Goal: Task Accomplishment & Management: Use online tool/utility

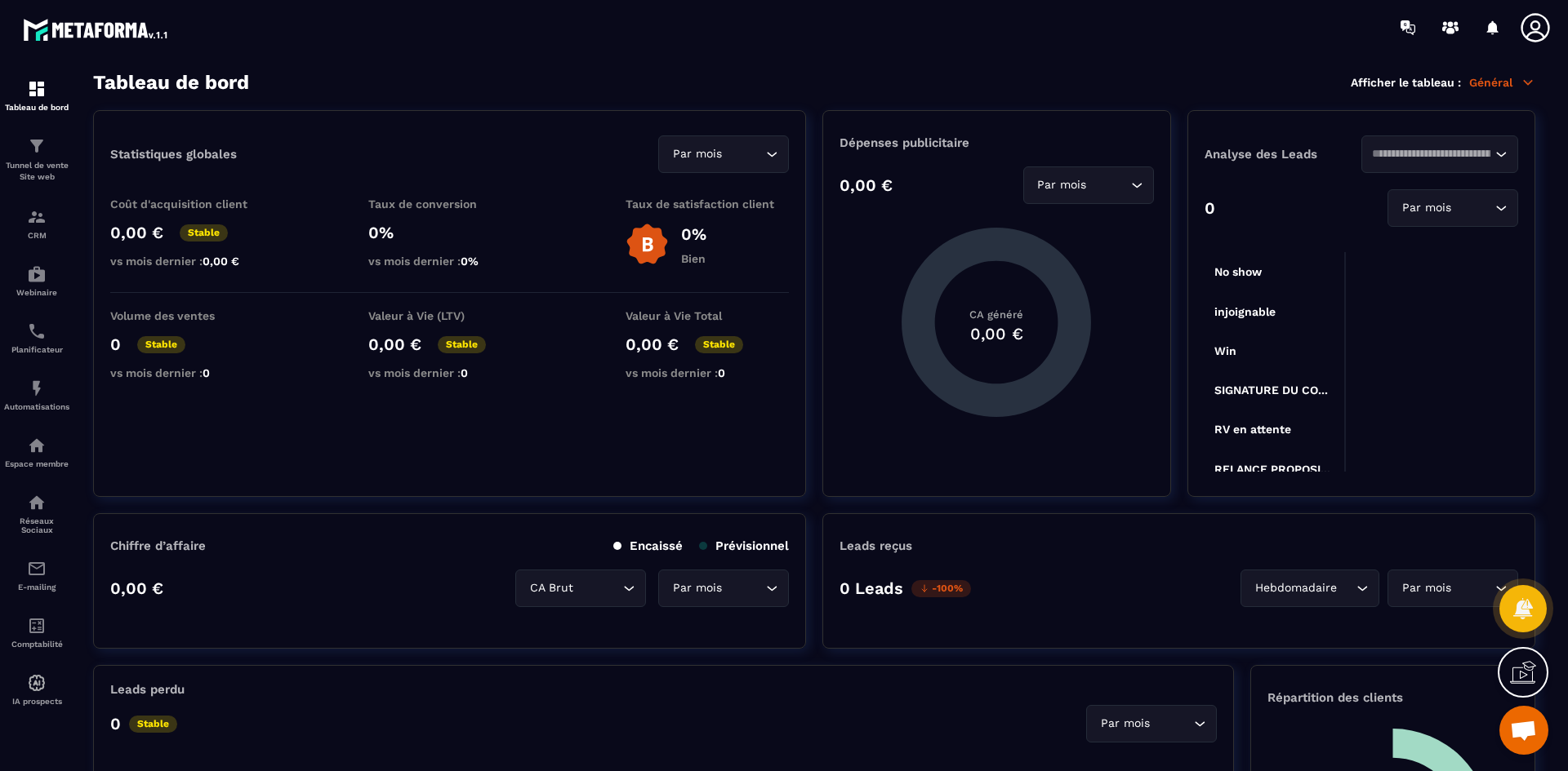
scroll to position [4790, 0]
click at [35, 163] on p "Tunnel de vente Site web" at bounding box center [37, 171] width 65 height 23
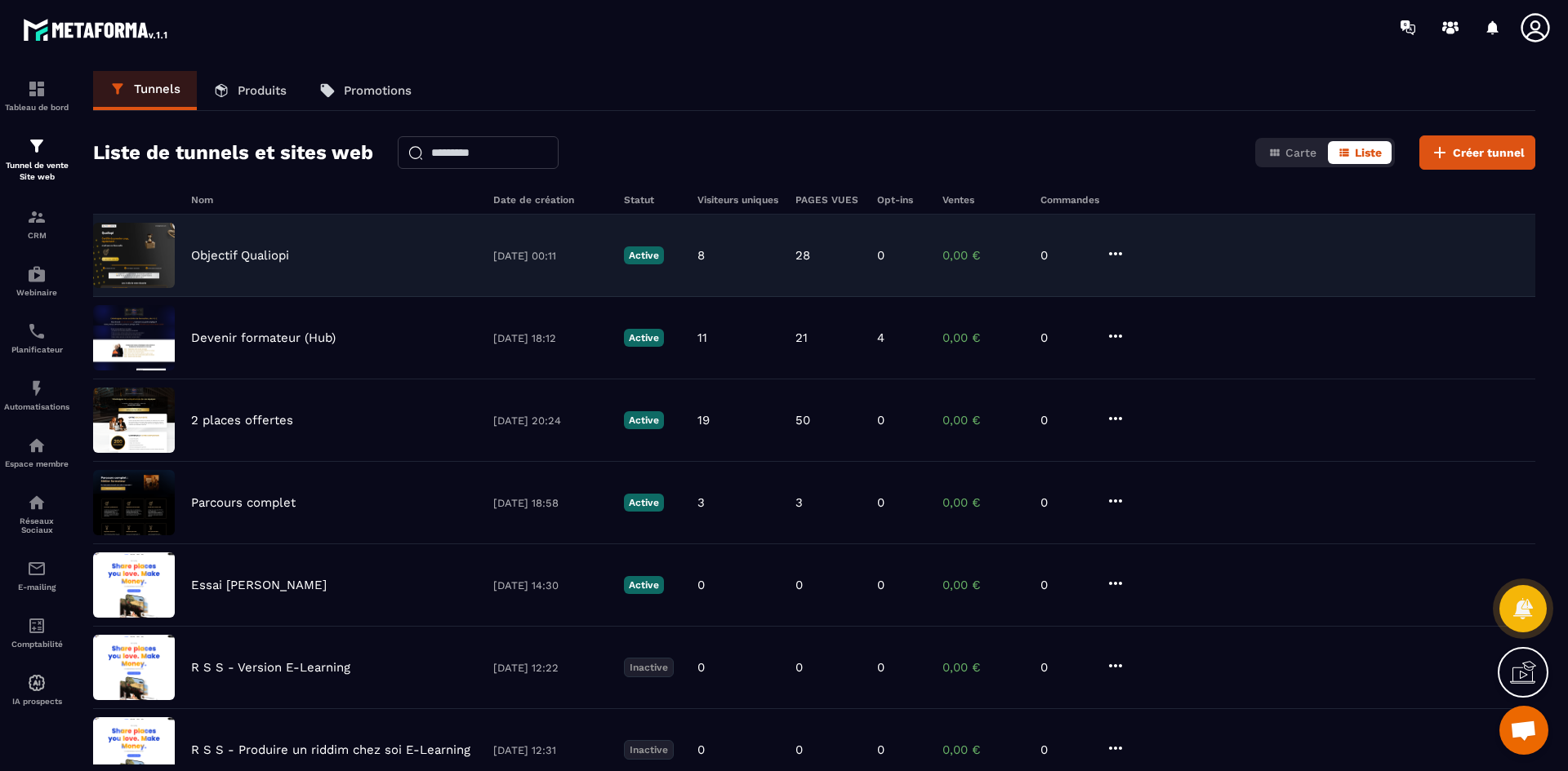
click at [240, 297] on div "Objectif Qualiopi [DATE] 00:11 Active 8 28 0 0,00 € 0" at bounding box center [814, 337] width 1442 height 82
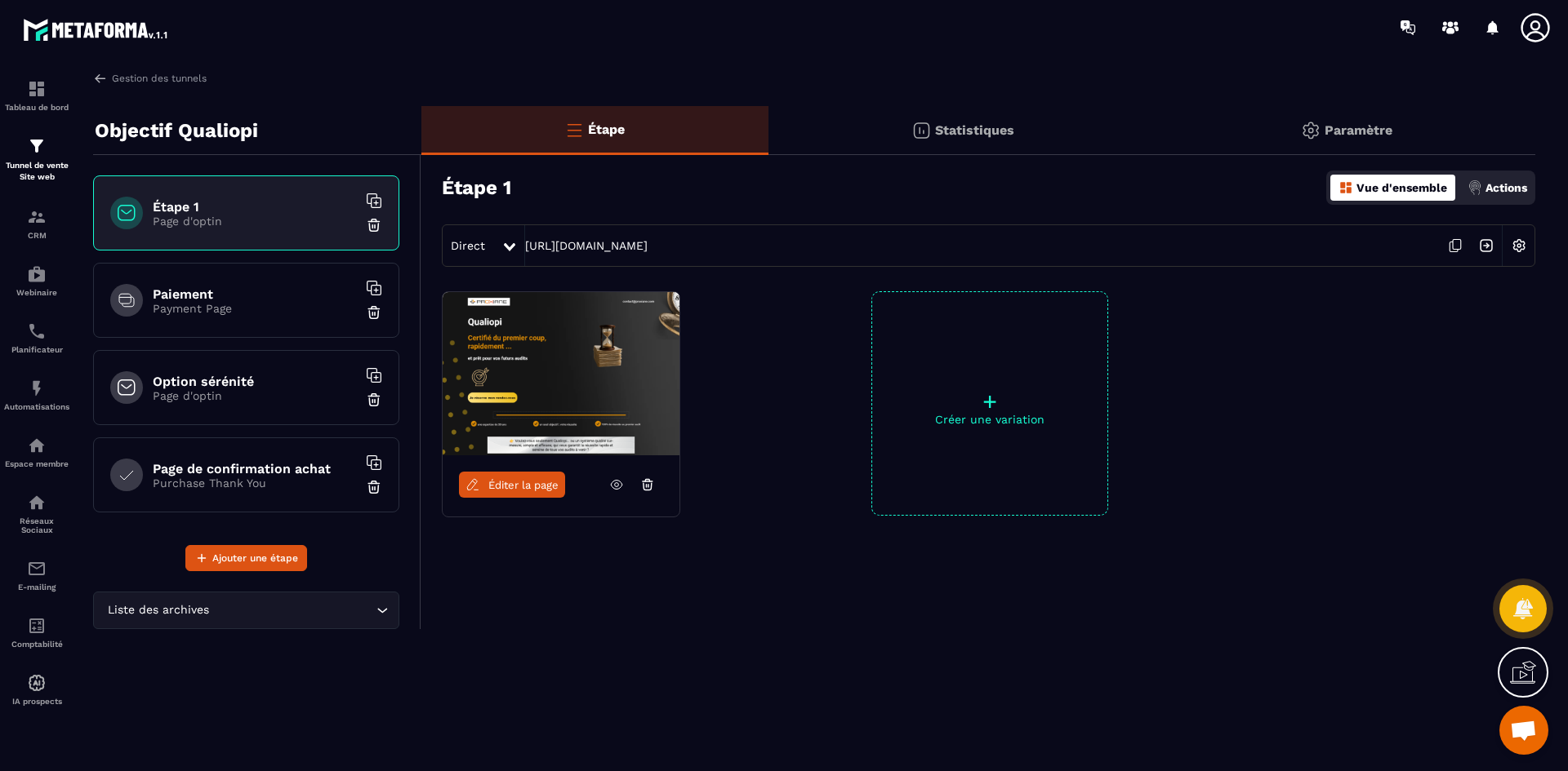
click at [528, 480] on span "Éditer la page" at bounding box center [523, 485] width 70 height 12
